Goal: Task Accomplishment & Management: Use online tool/utility

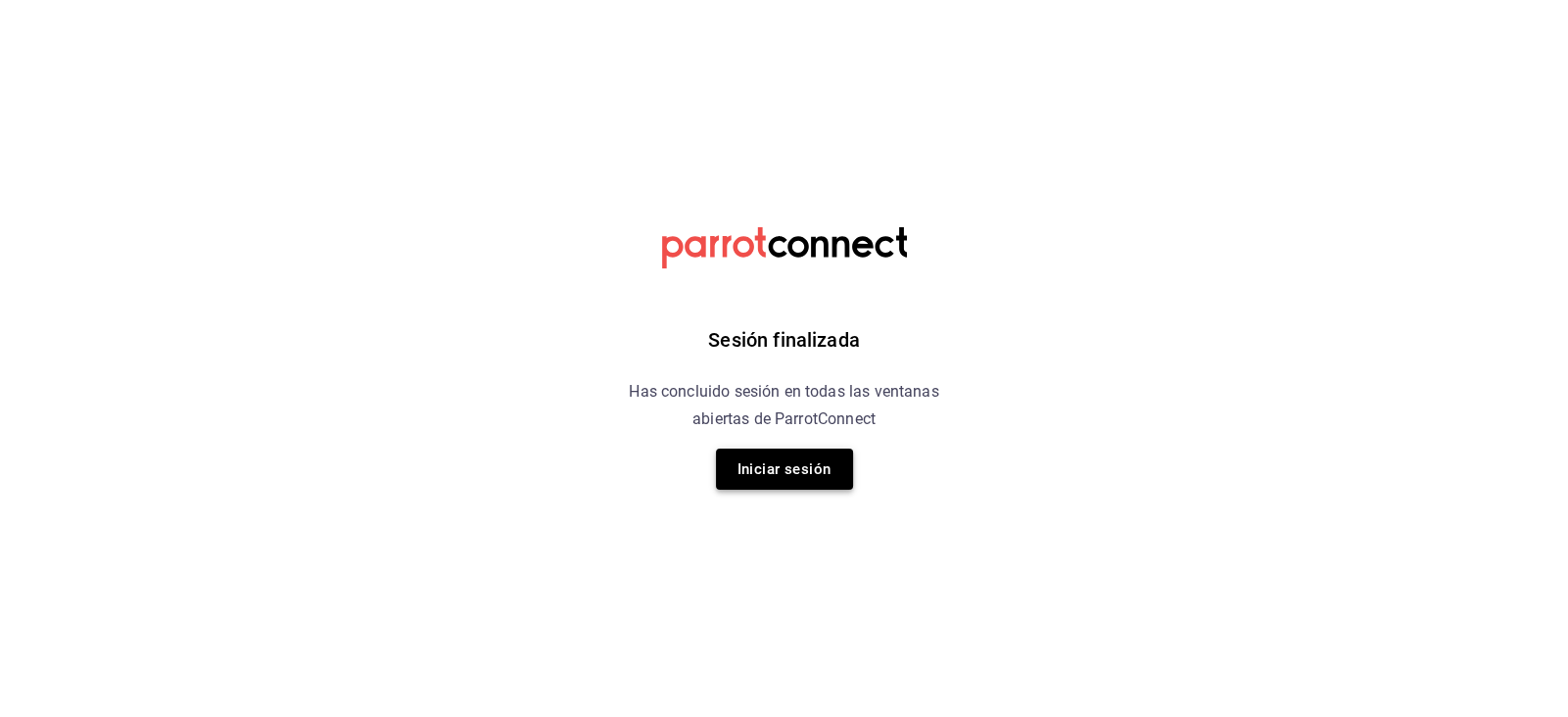
click at [783, 477] on button "Iniciar sesión" at bounding box center [784, 468] width 137 height 41
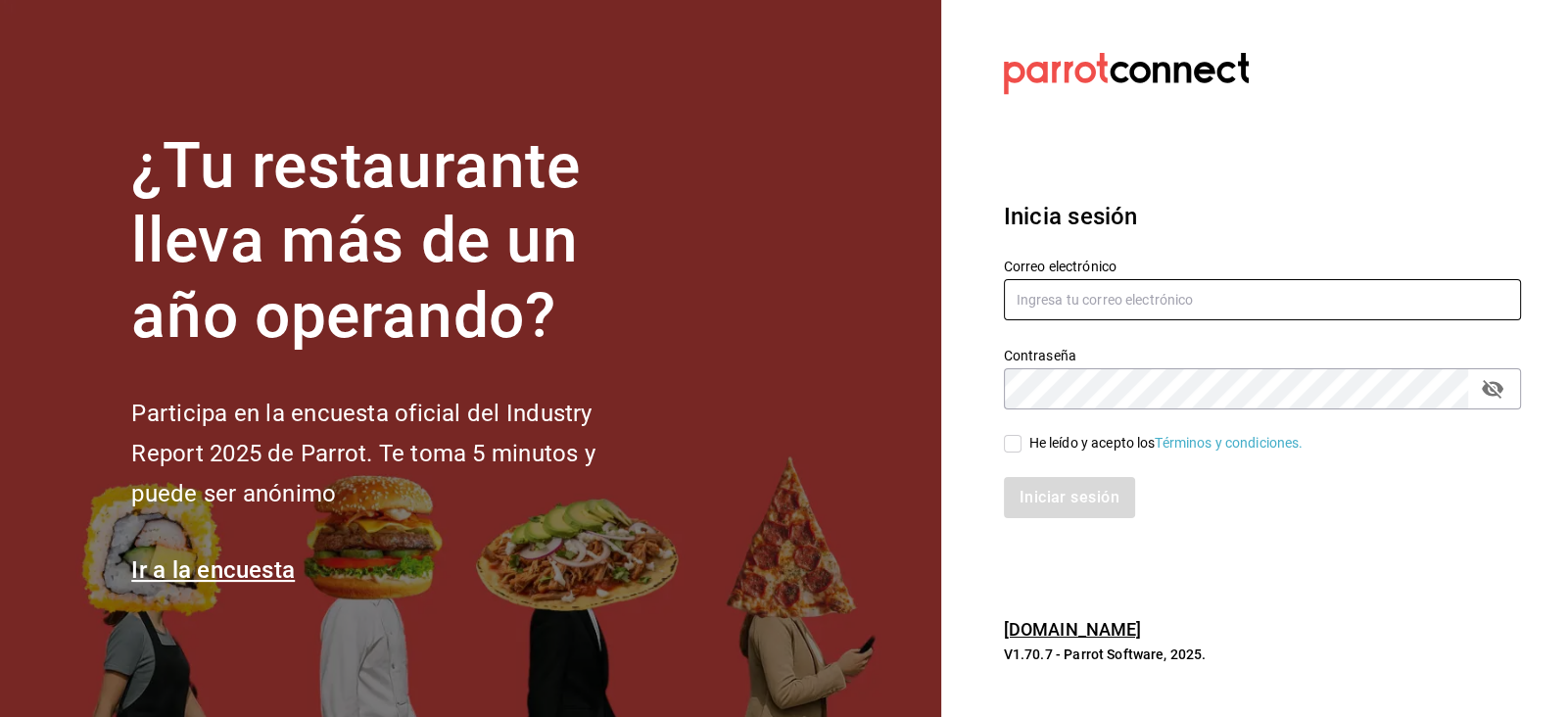
type input "[PERSON_NAME][EMAIL_ADDRESS][PERSON_NAME][PERSON_NAME][DOMAIN_NAME]"
click at [1008, 440] on input "He leído y acepto los Términos y condiciones." at bounding box center [1013, 444] width 18 height 18
checkbox input "true"
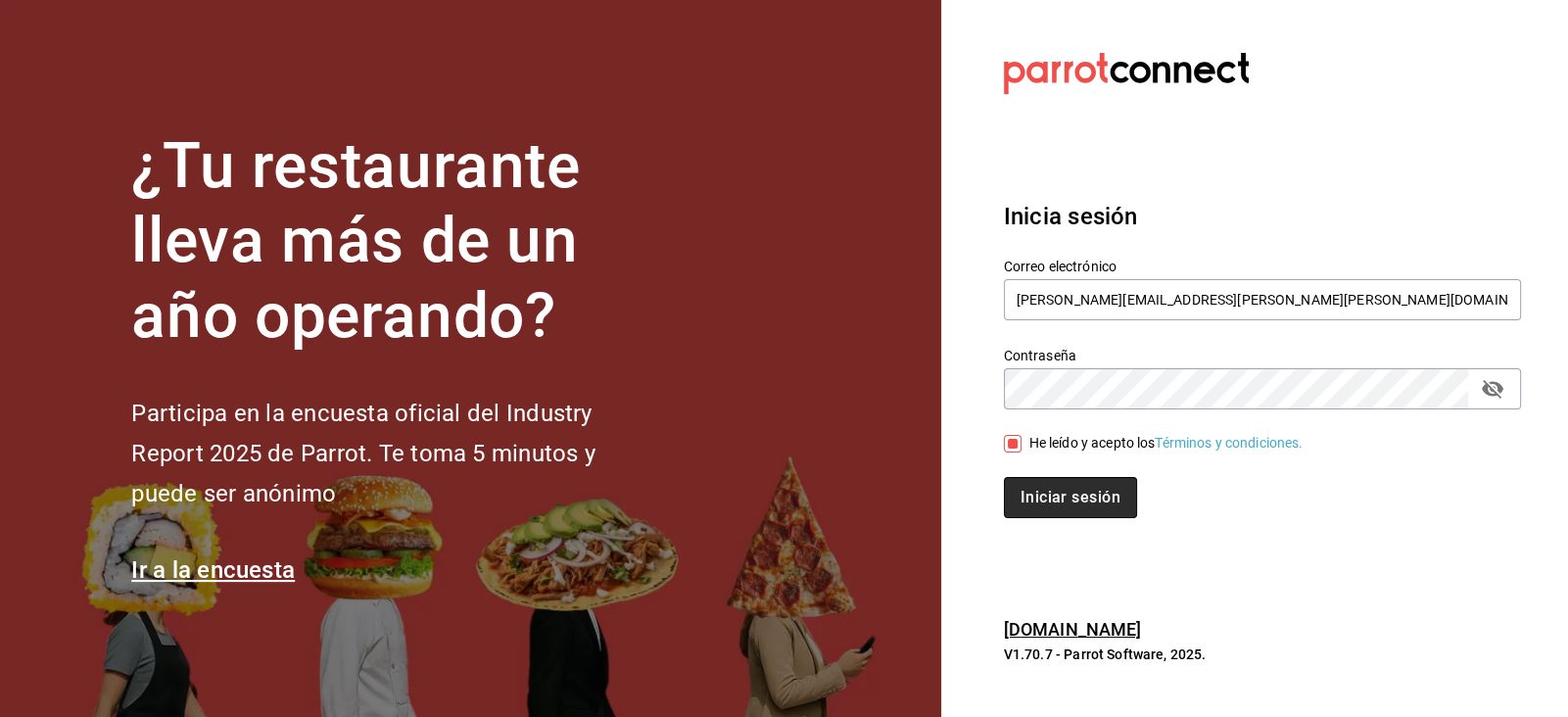
click at [1037, 500] on button "Iniciar sesión" at bounding box center [1071, 497] width 133 height 41
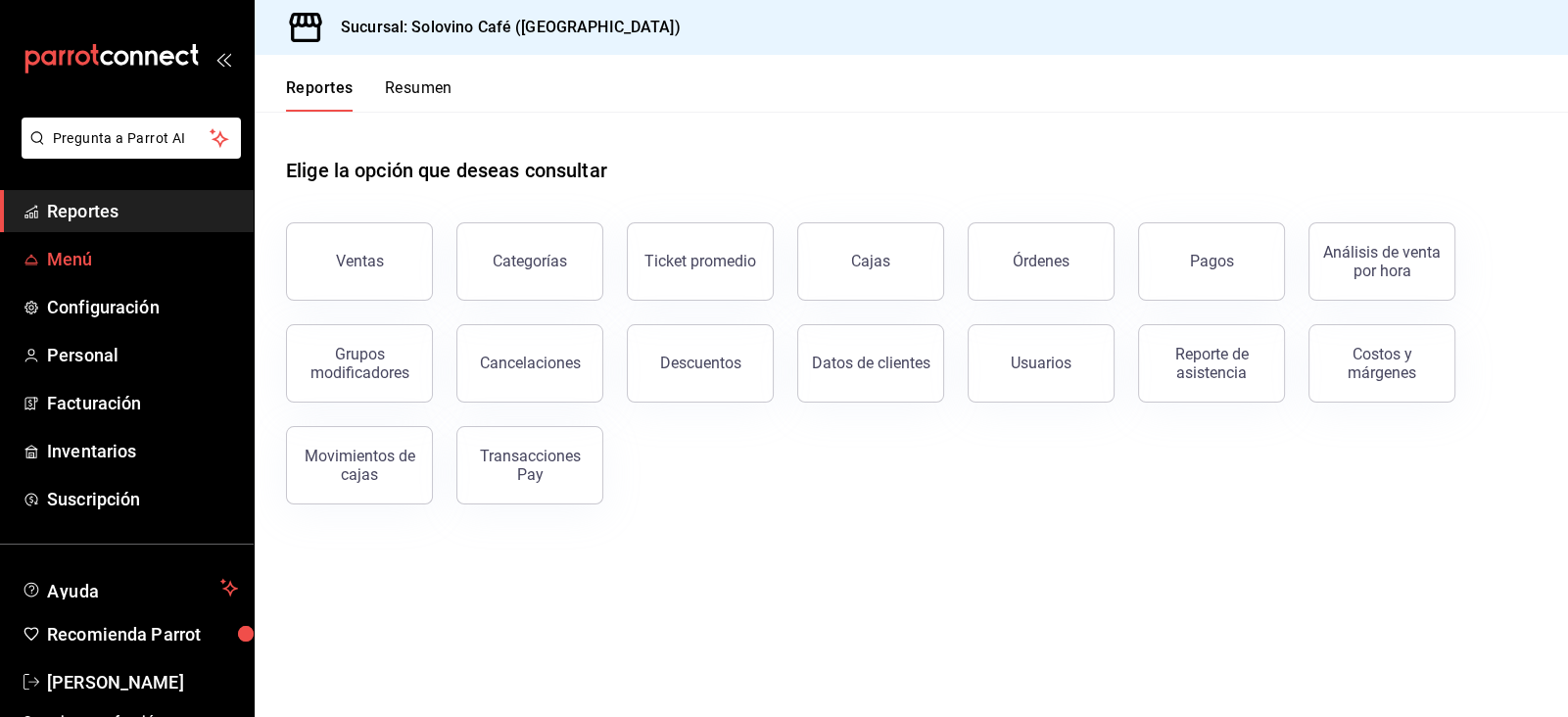
click at [94, 265] on span "Menú" at bounding box center [142, 259] width 191 height 27
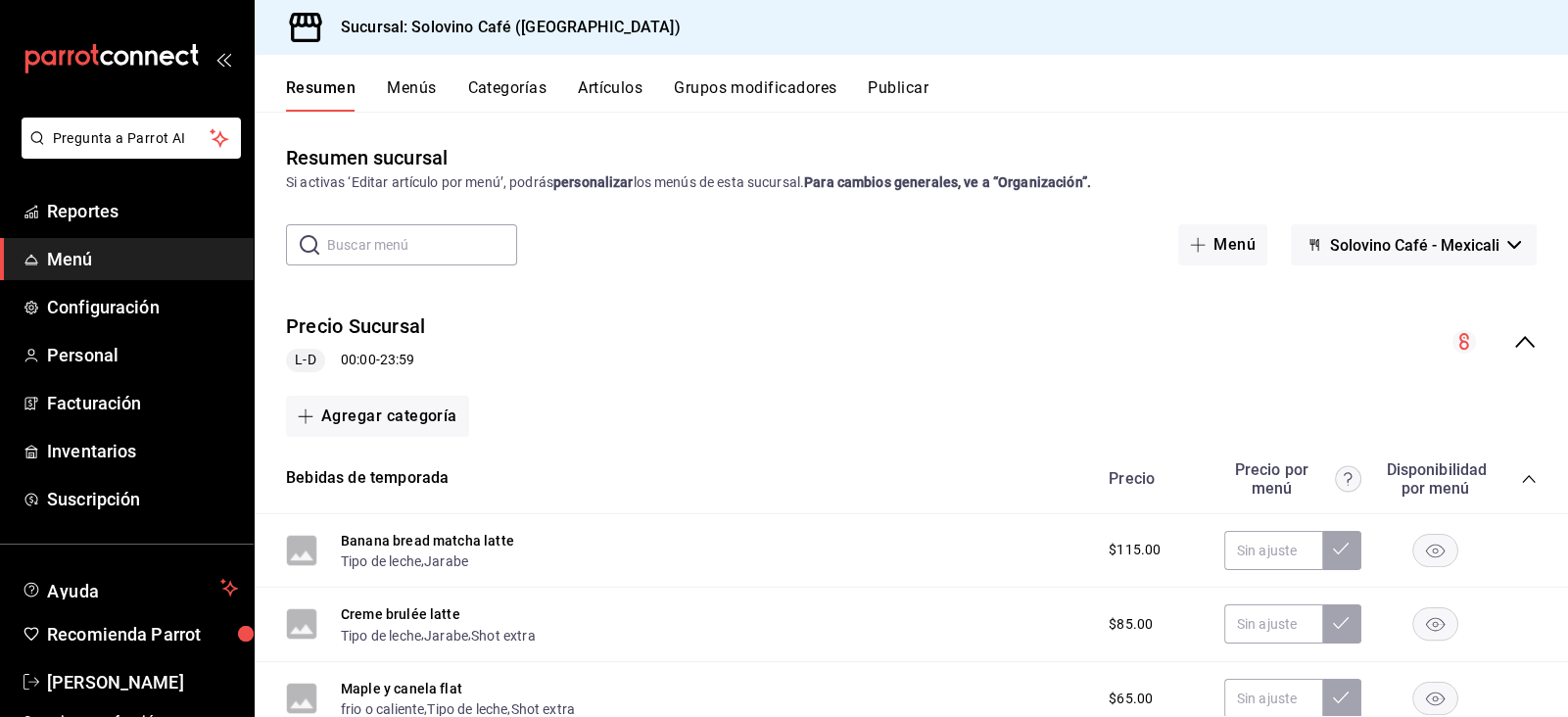
click at [583, 91] on button "Artículos" at bounding box center [610, 94] width 65 height 33
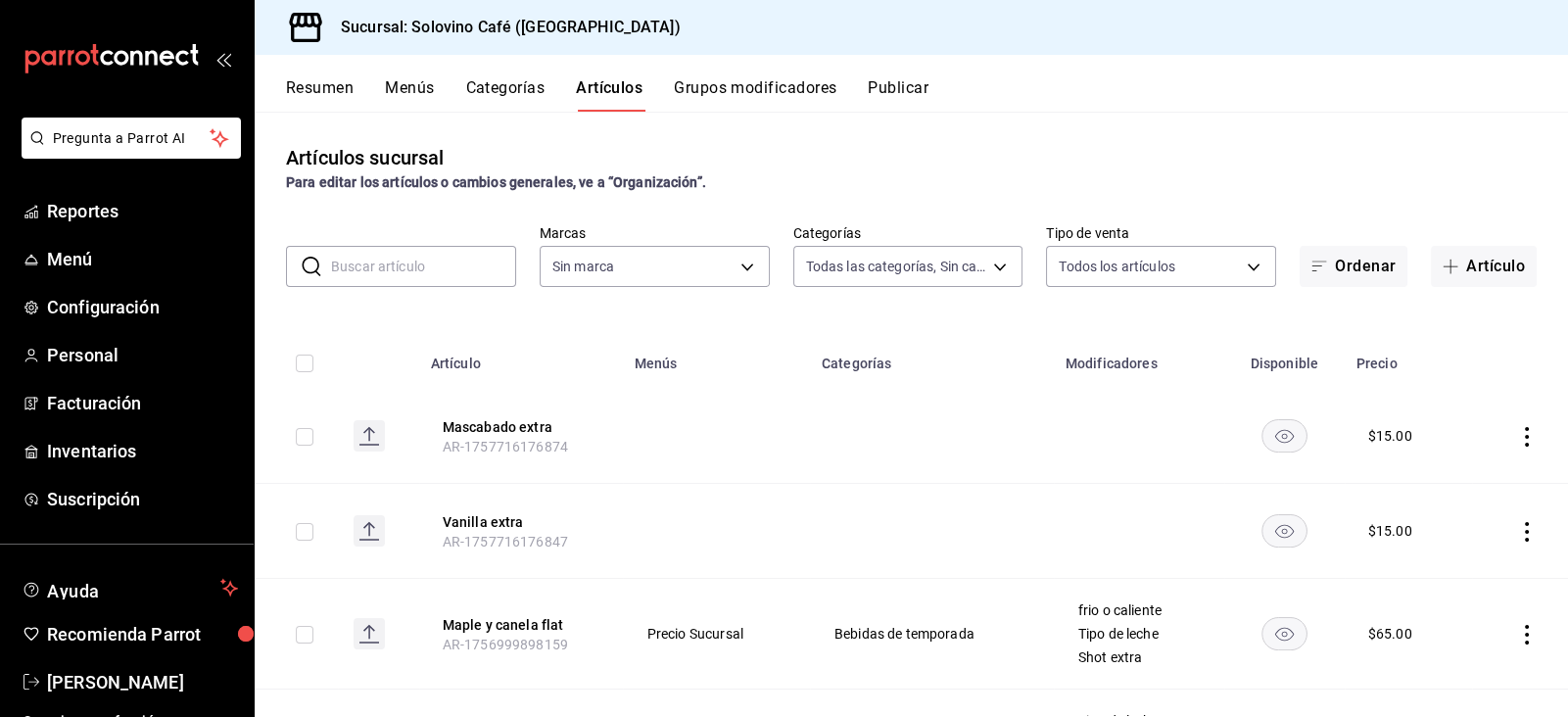
type input "32726e3f-b990-4d15-bcc0-73c0a2aa78c0,9eec1b57-d20d-4a17-8b76-f1823765e731,befb8…"
type input "f3d0456f-51cd-406f-9a4c-998ecba20d3e"
click at [473, 90] on button "Categorías" at bounding box center [506, 94] width 80 height 33
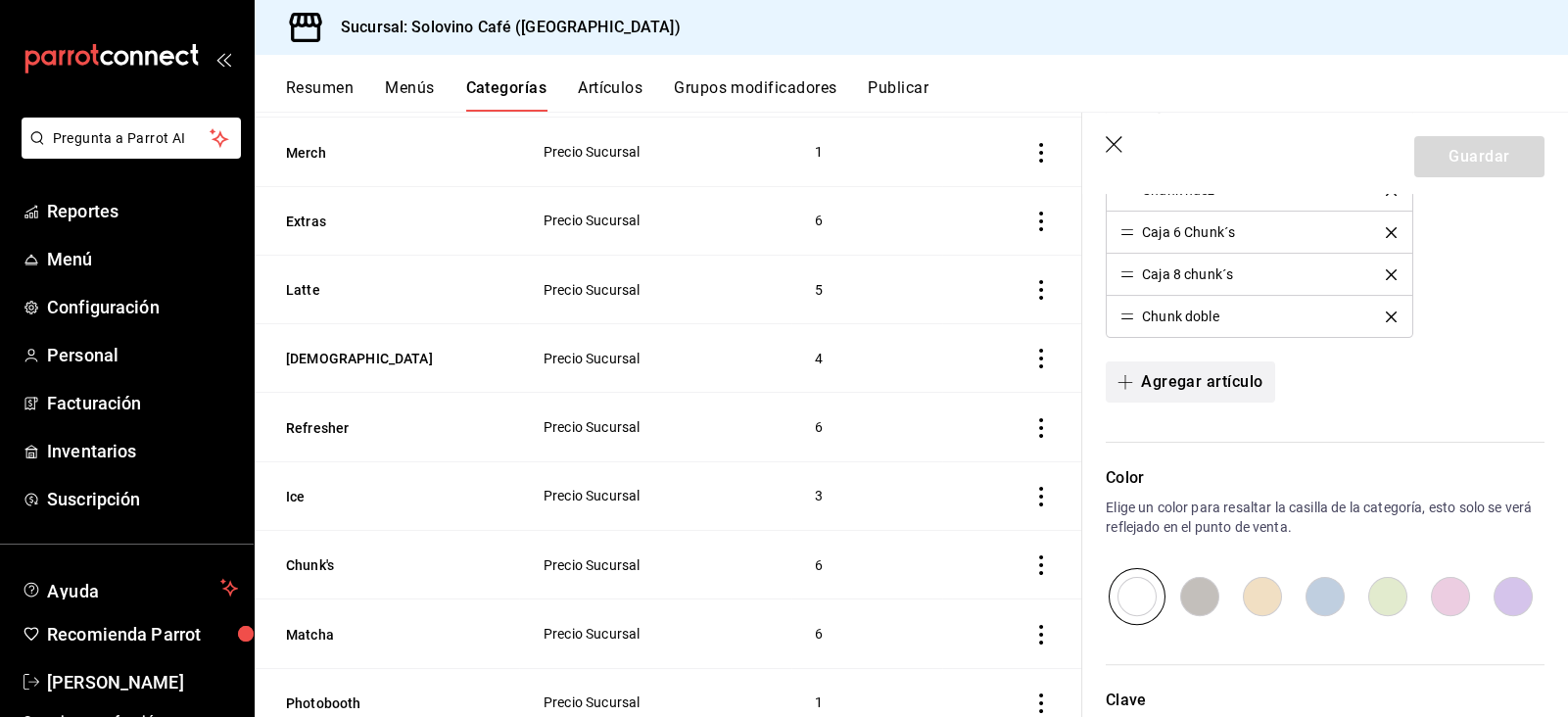
scroll to position [705, 0]
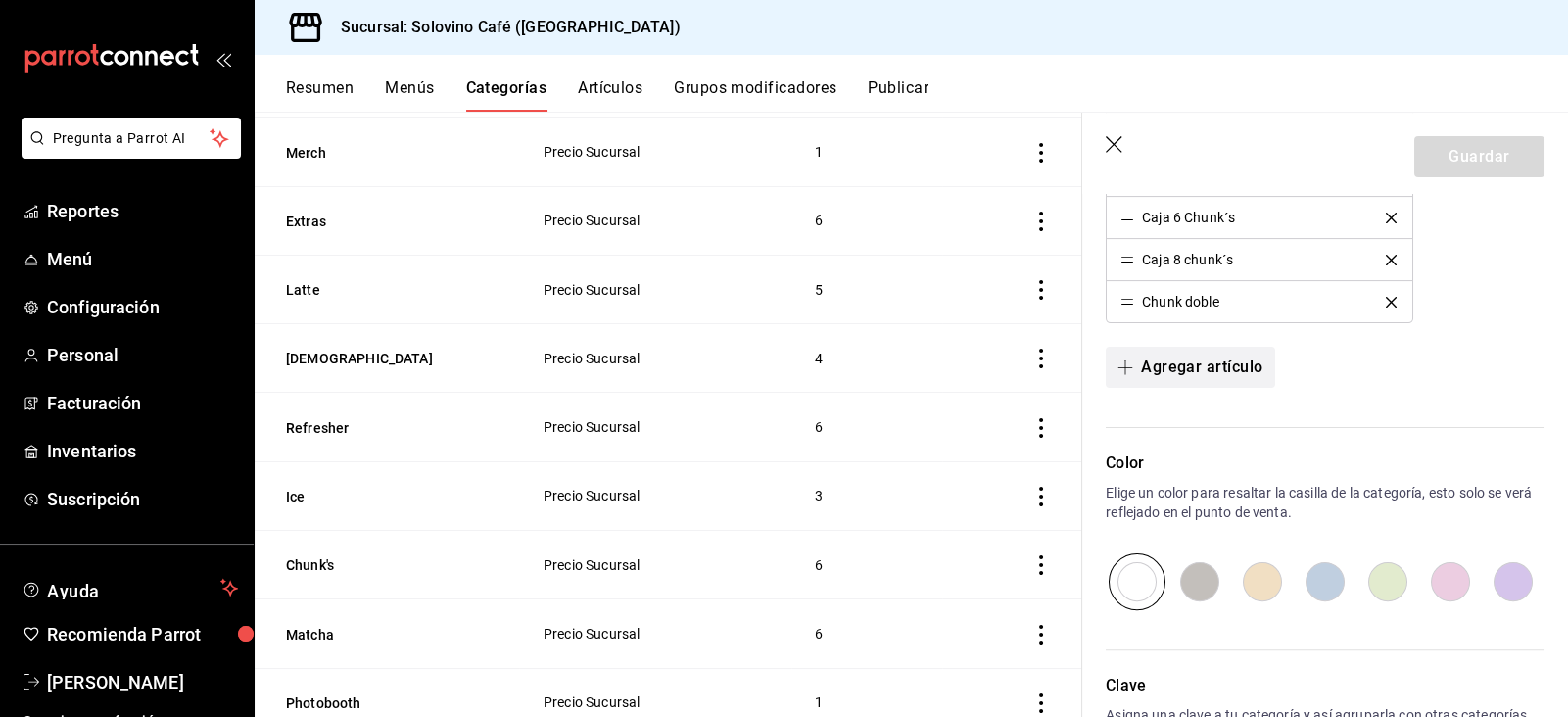
click at [1152, 364] on button "Agregar artículo" at bounding box center [1189, 367] width 168 height 41
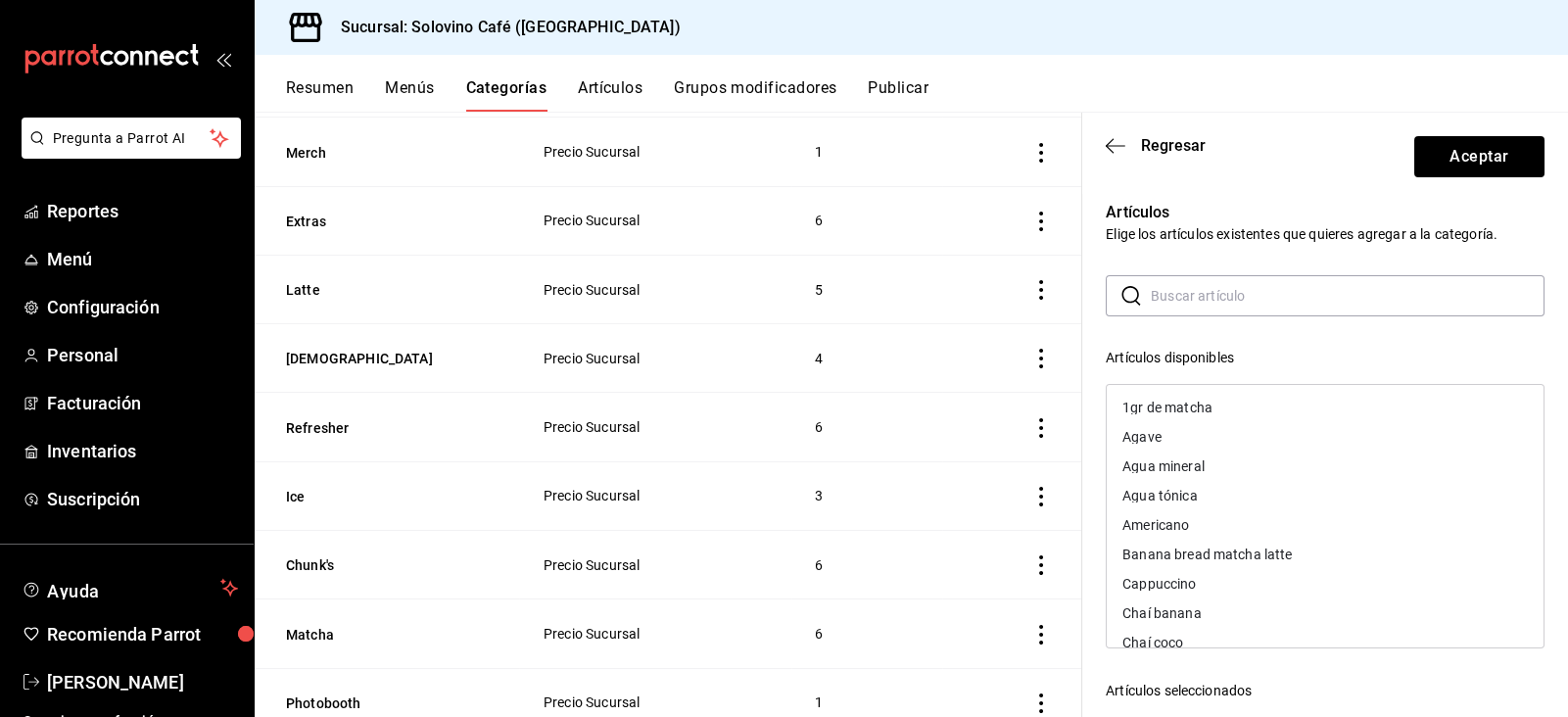
click at [1169, 301] on input "text" at bounding box center [1347, 295] width 394 height 39
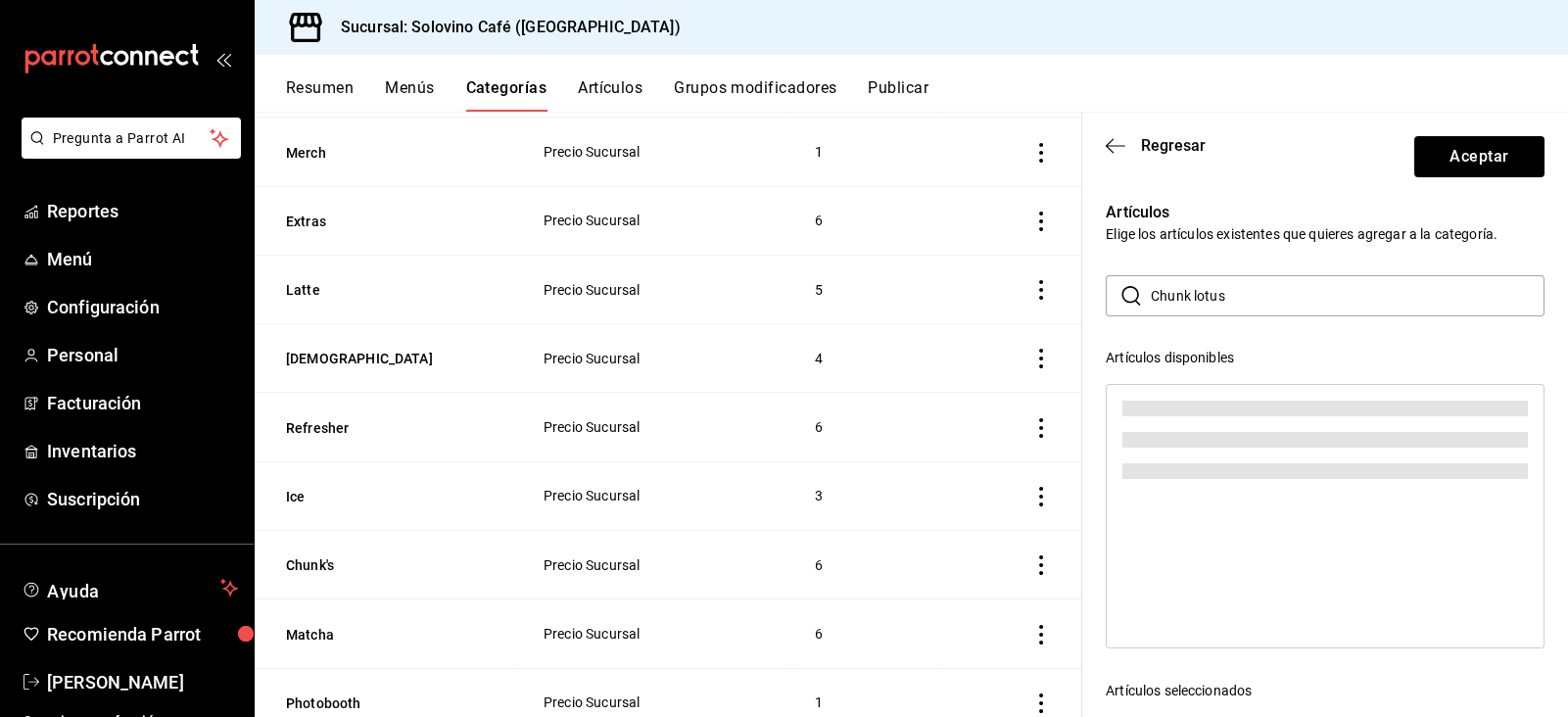
type input "Chunk lotus"
drag, startPoint x: 1263, startPoint y: 290, endPoint x: 1060, endPoint y: 284, distance: 203.1
click at [1060, 284] on main "Categoría sucursal Asigna o edita el área de cocina de esta sucursal. Para camb…" at bounding box center [911, 414] width 1313 height 606
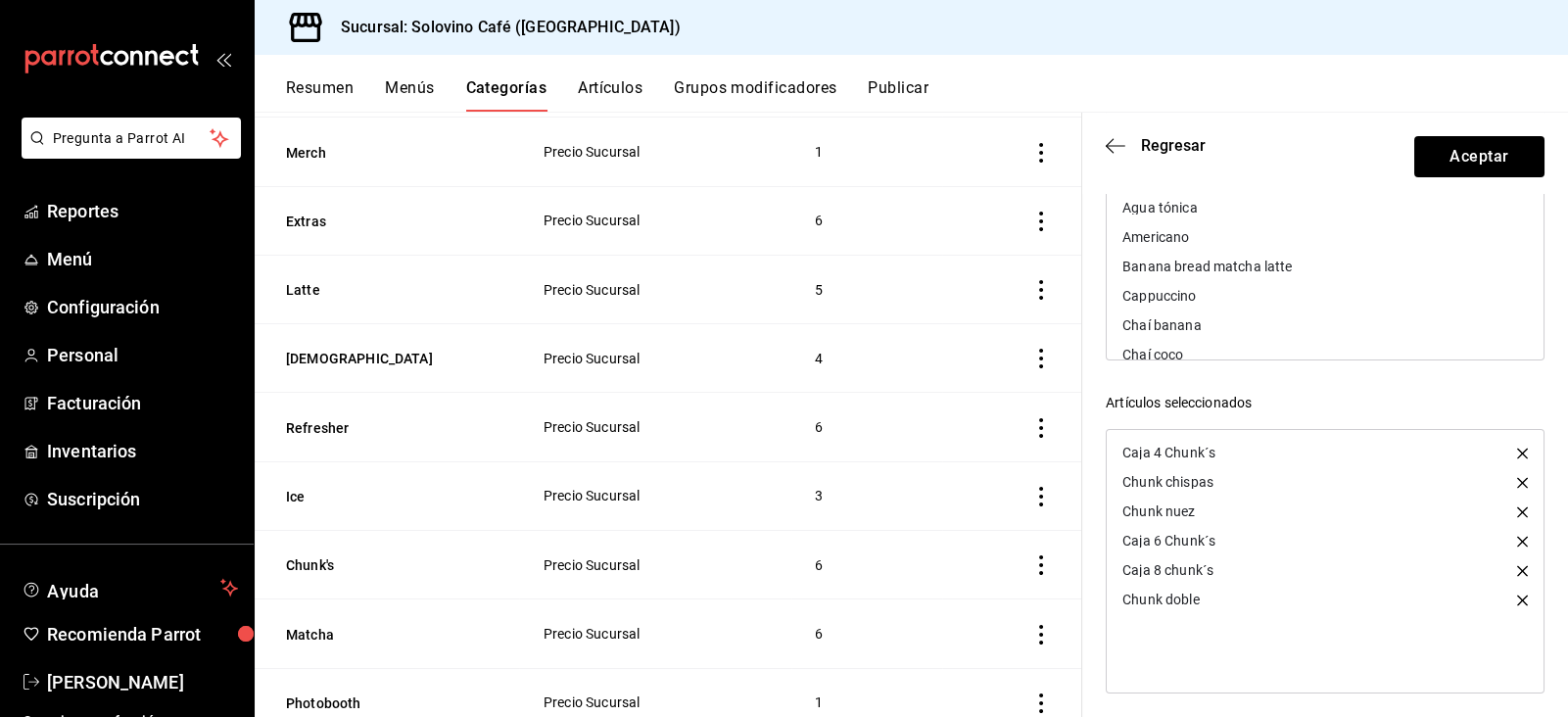
scroll to position [296, 0]
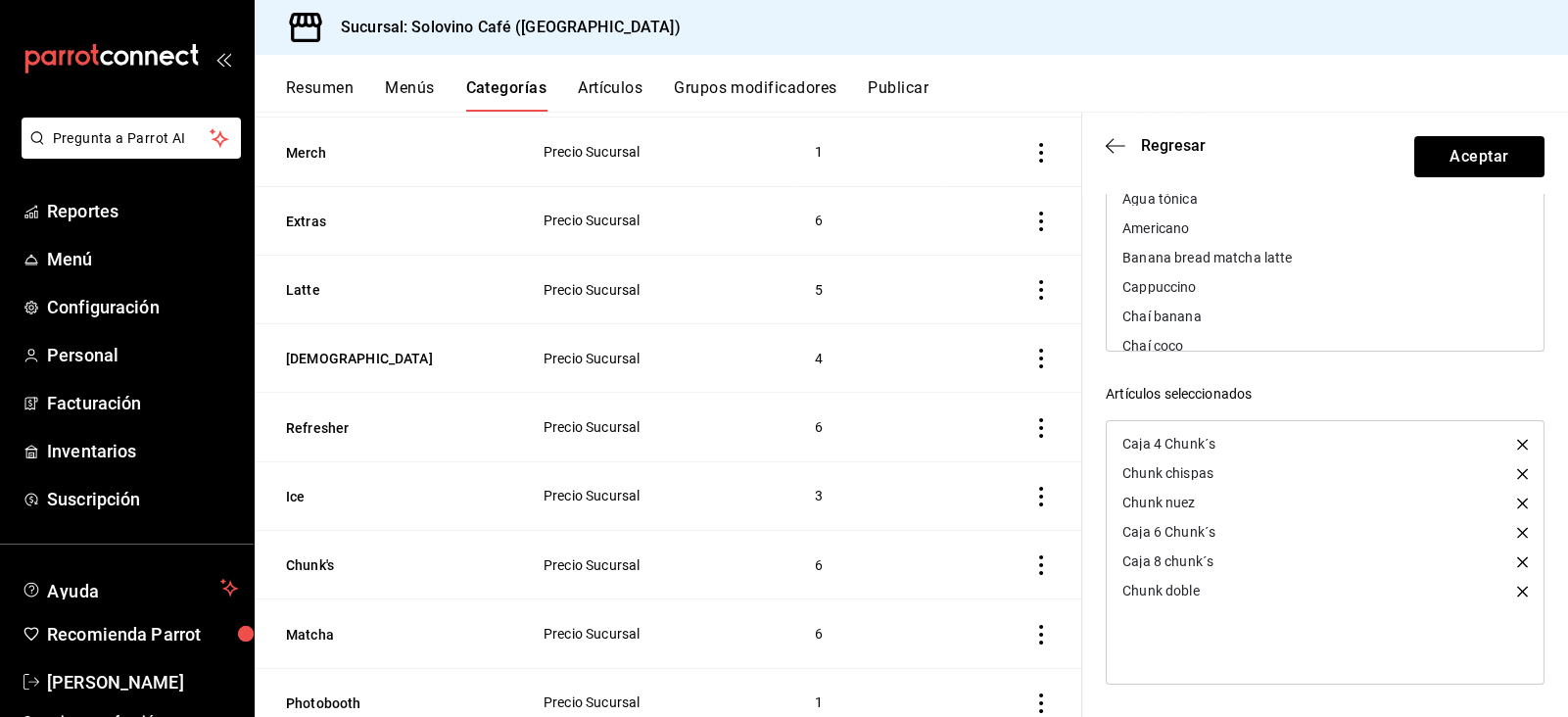
click at [592, 95] on button "Artículos" at bounding box center [610, 94] width 65 height 33
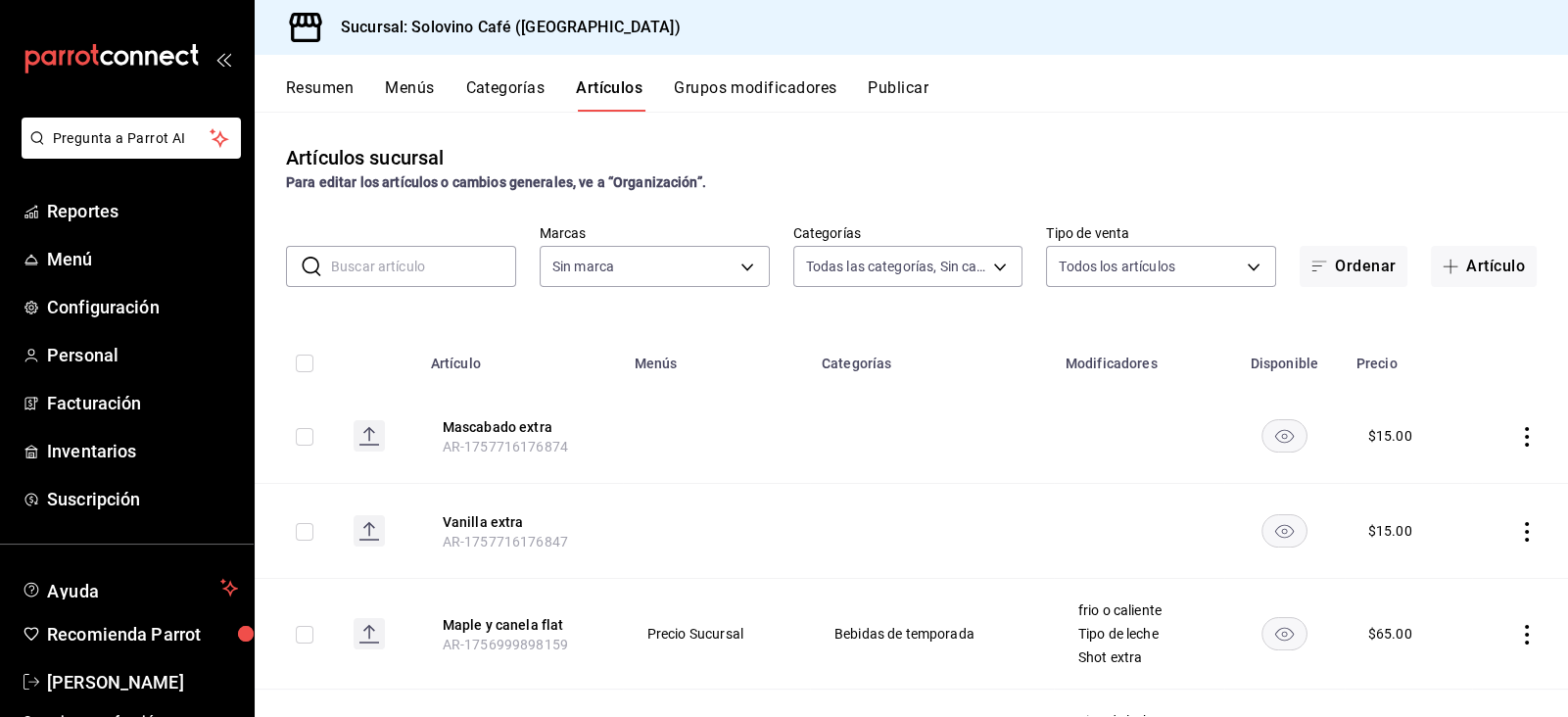
type input "32726e3f-b990-4d15-bcc0-73c0a2aa78c0,9eec1b57-d20d-4a17-8b76-f1823765e731,befb8…"
type input "f3d0456f-51cd-406f-9a4c-998ecba20d3e"
click at [1479, 259] on button "Artículo" at bounding box center [1483, 266] width 105 height 41
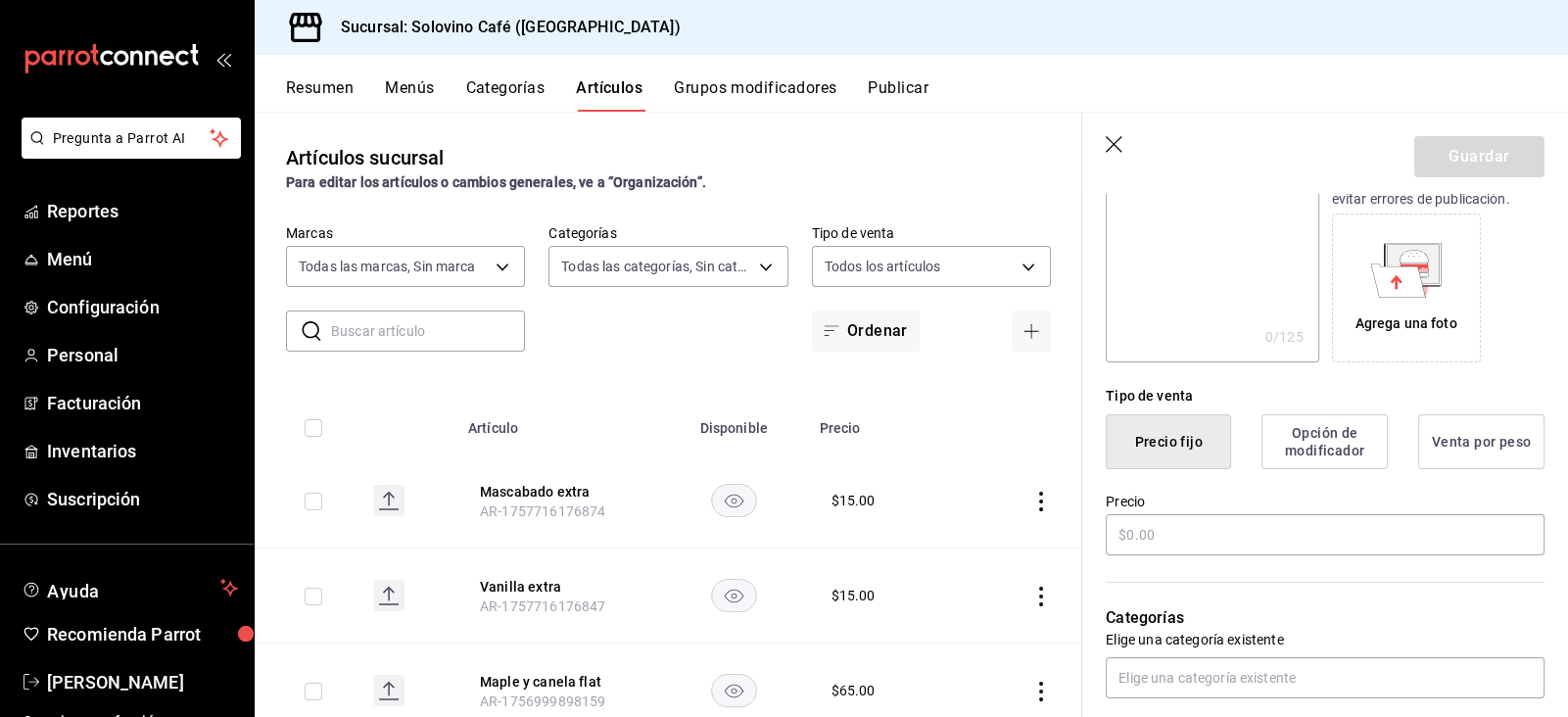
scroll to position [296, 0]
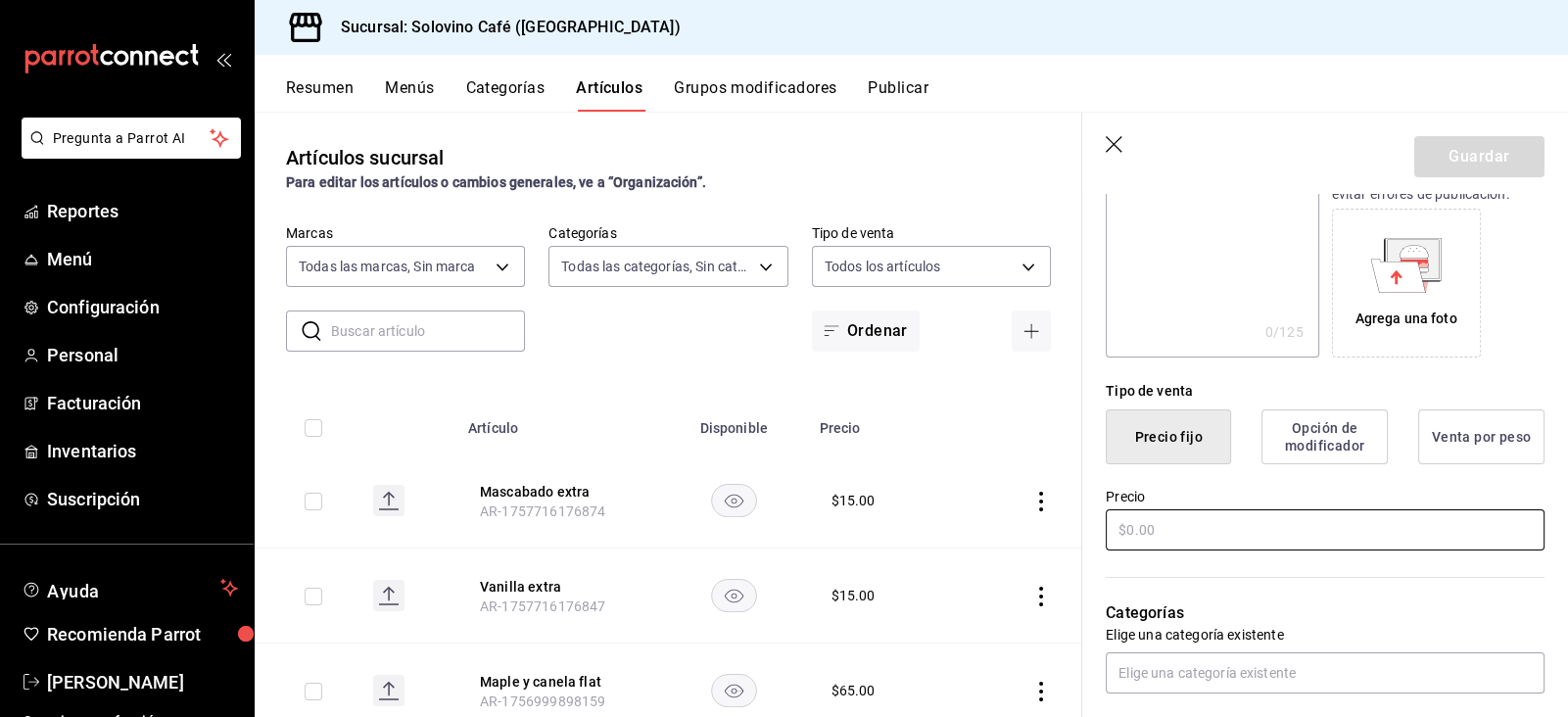
type input "Chunk lotus"
click at [1233, 544] on input "text" at bounding box center [1324, 529] width 438 height 41
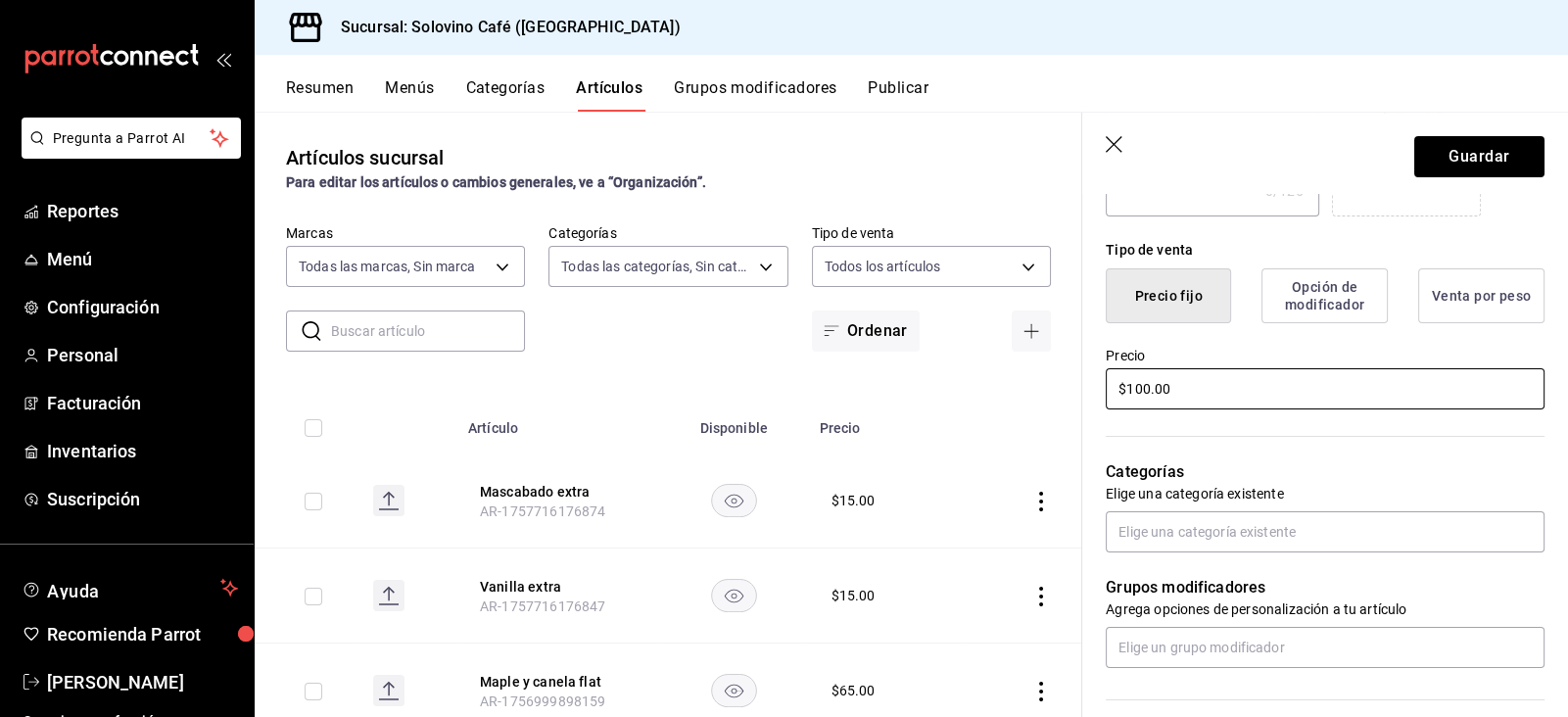
scroll to position [443, 0]
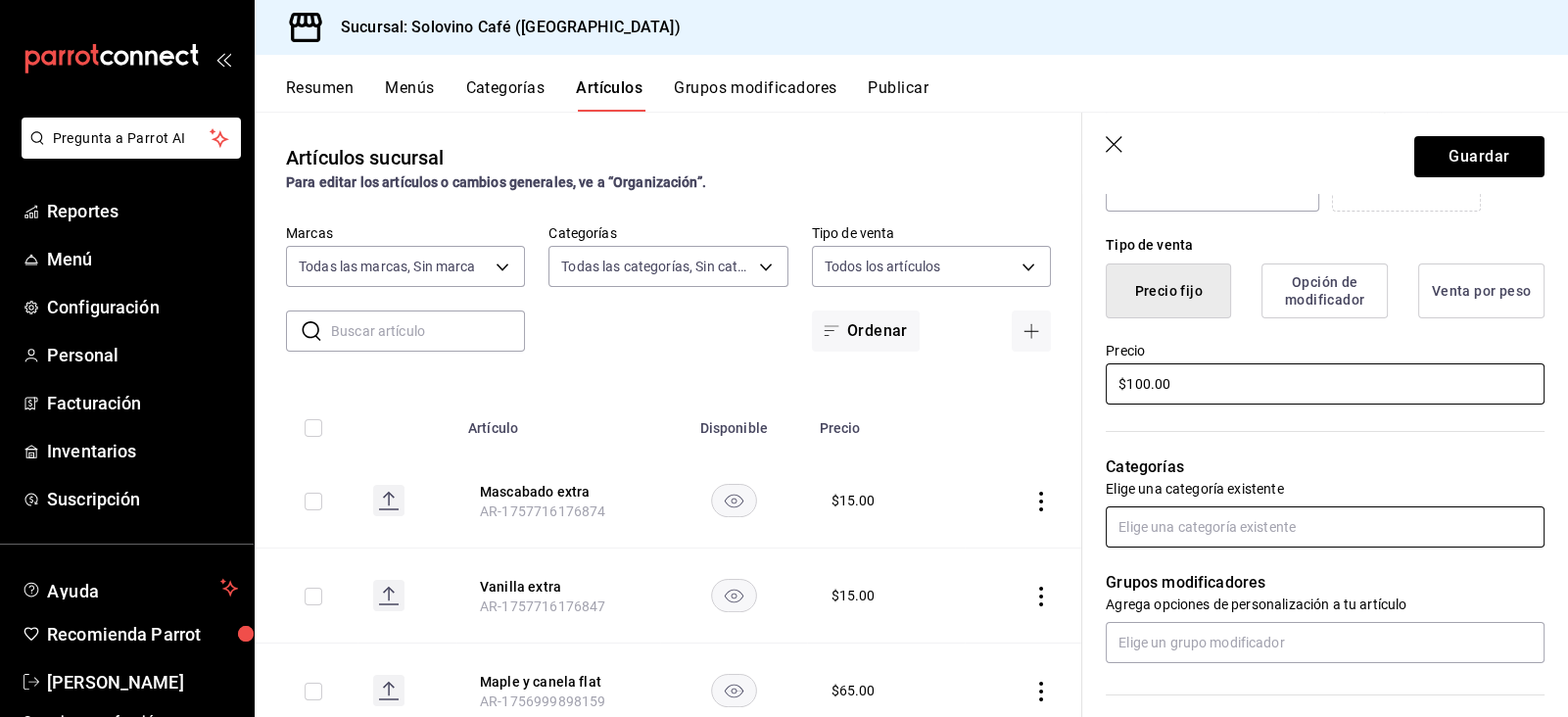
type input "$100.00"
click at [1251, 529] on input "text" at bounding box center [1324, 526] width 438 height 41
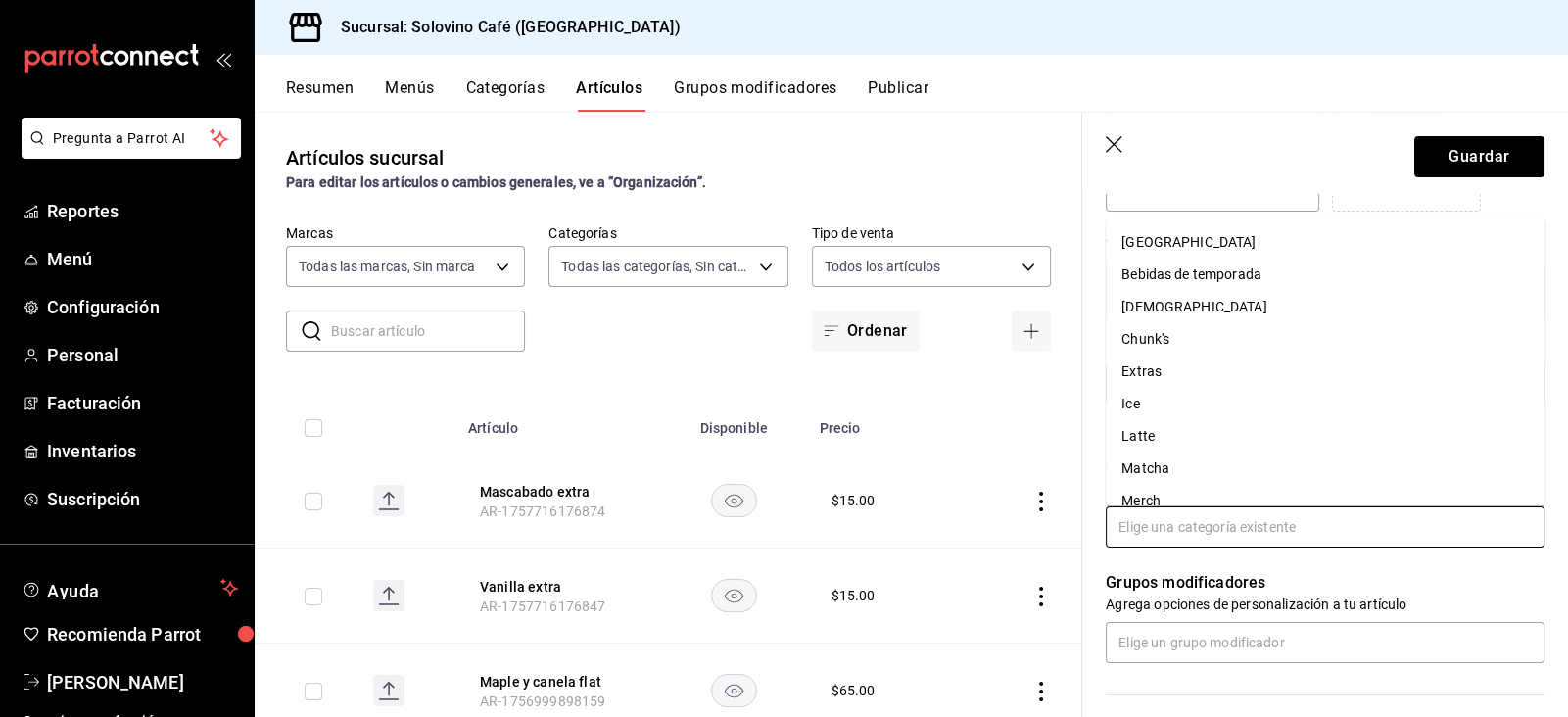
click at [1164, 342] on li "Chunk's" at bounding box center [1324, 339] width 438 height 33
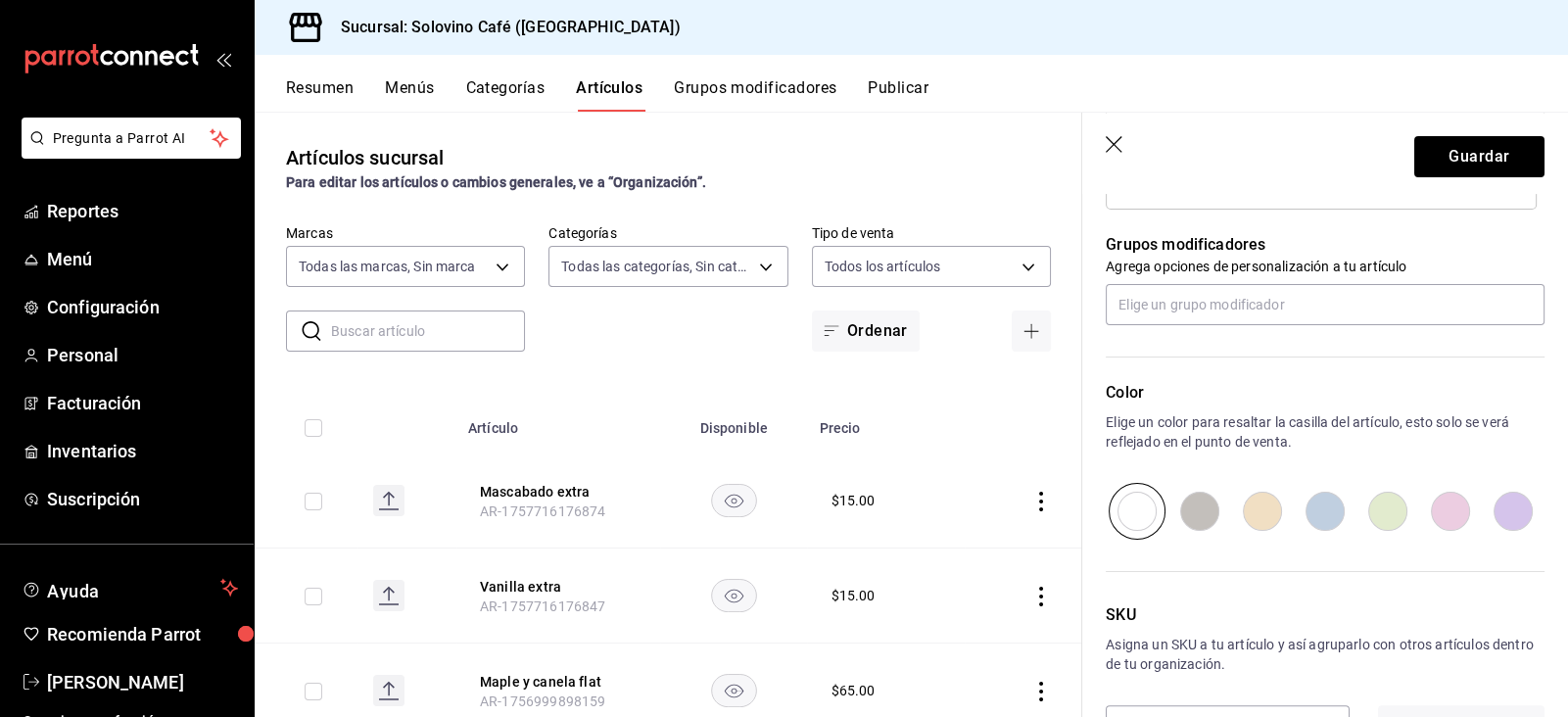
scroll to position [855, 0]
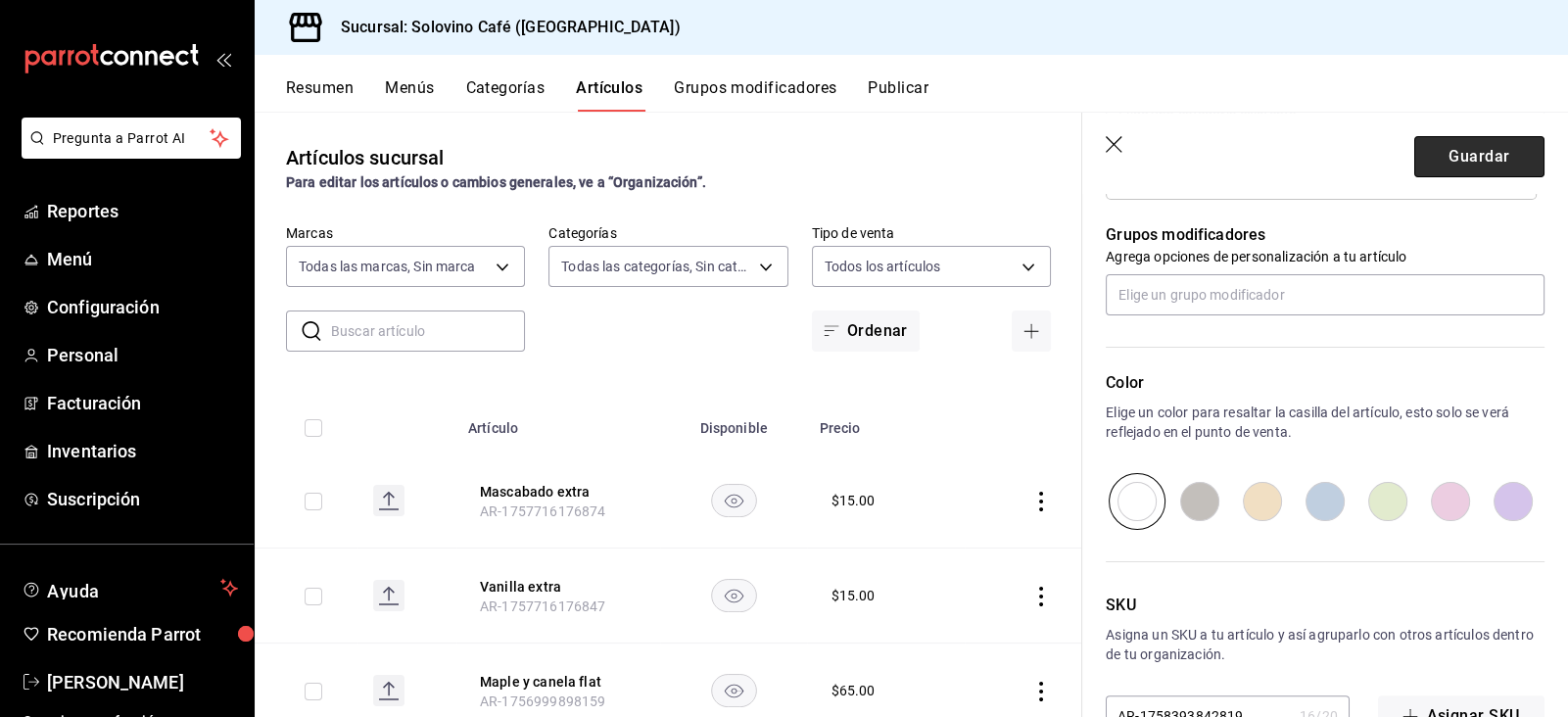
click at [1466, 154] on button "Guardar" at bounding box center [1479, 156] width 130 height 41
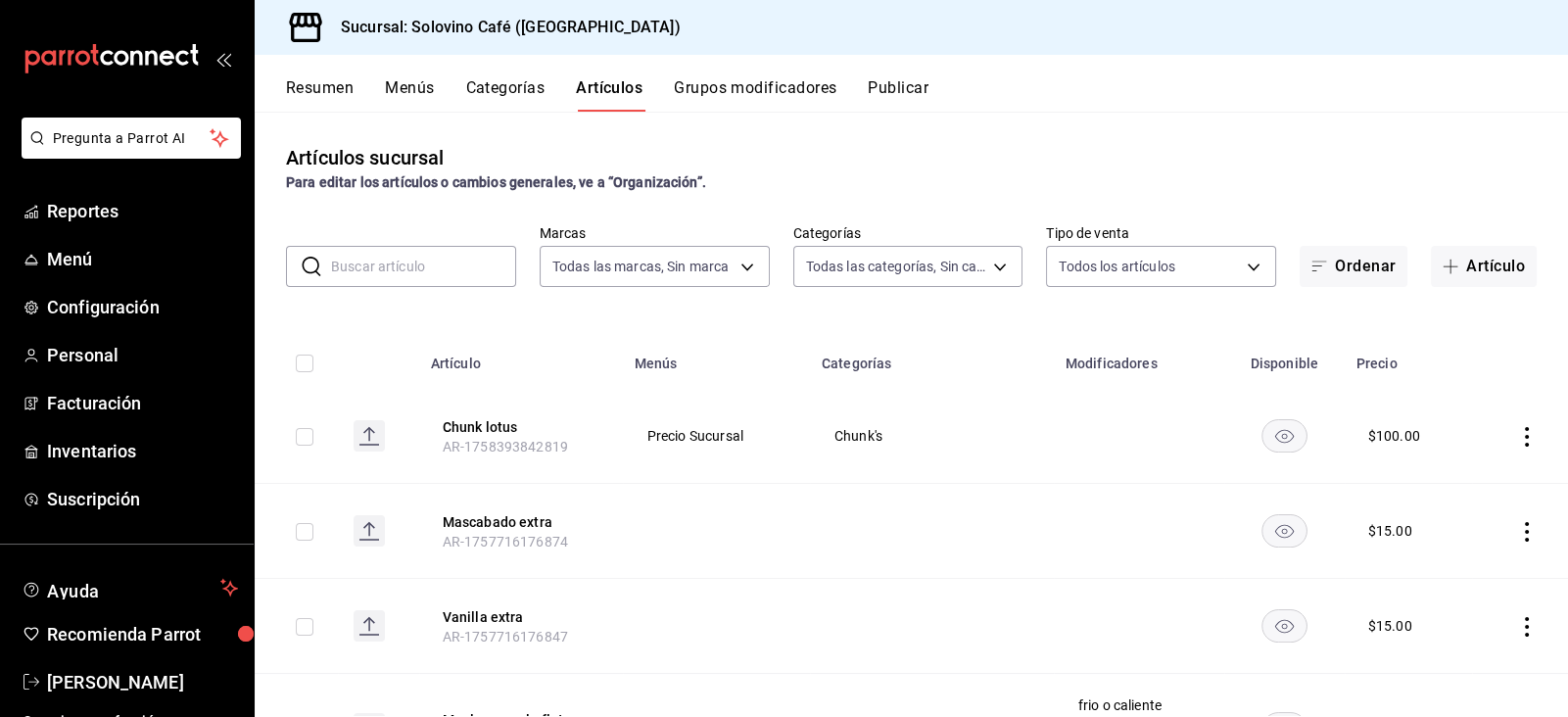
click at [506, 89] on button "Categorías" at bounding box center [506, 94] width 80 height 33
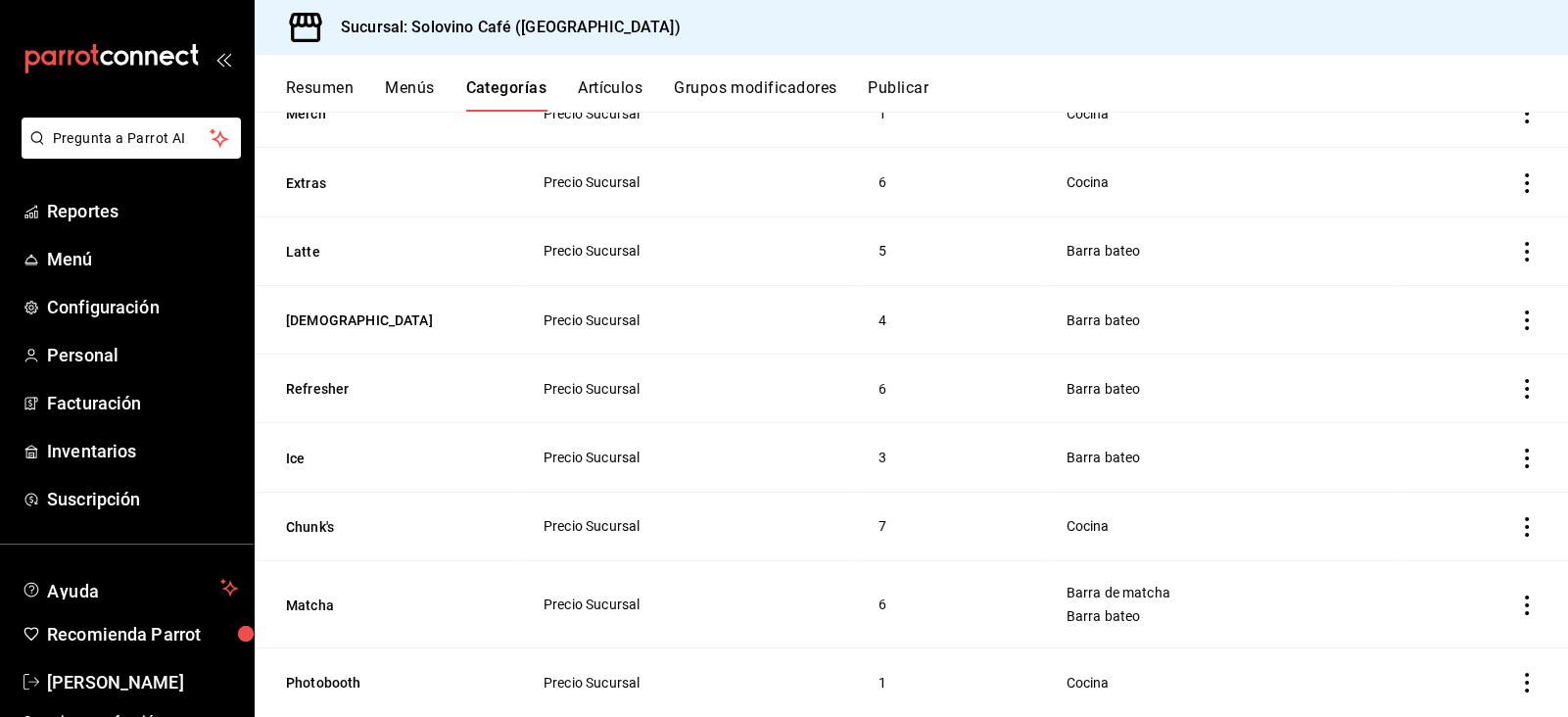
scroll to position [319, 0]
click at [332, 514] on button "Chunk's" at bounding box center [384, 524] width 196 height 20
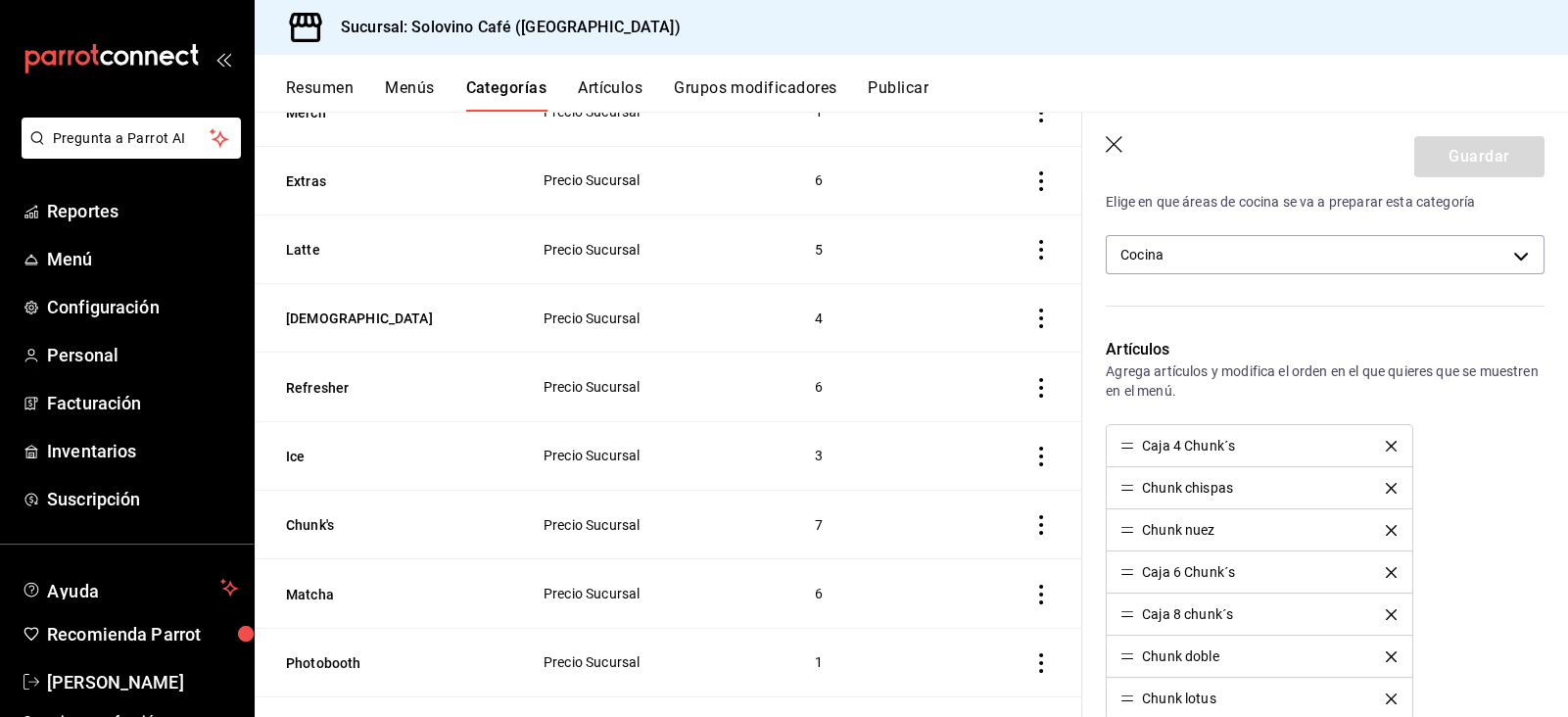
scroll to position [406, 0]
